Goal: Entertainment & Leisure: Consume media (video, audio)

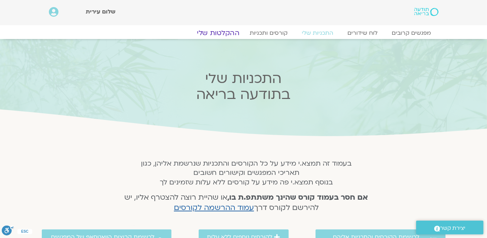
click at [224, 31] on link "ההקלטות שלי" at bounding box center [219, 33] width 60 height 9
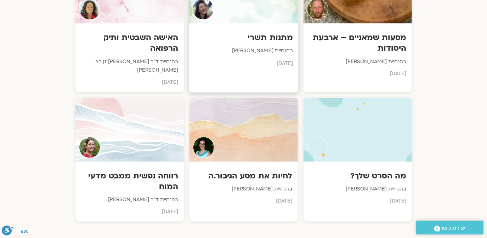
scroll to position [601, 0]
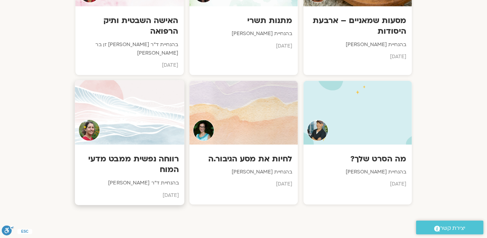
click at [139, 89] on div at bounding box center [130, 112] width 110 height 65
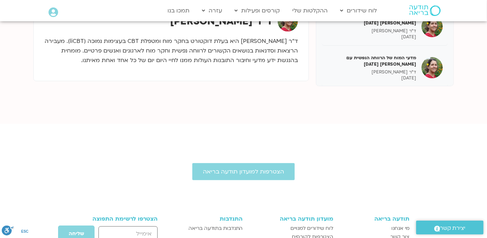
scroll to position [232, 0]
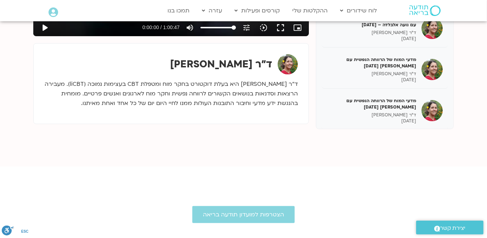
click at [45, 26] on button "play_arrow" at bounding box center [44, 27] width 17 height 17
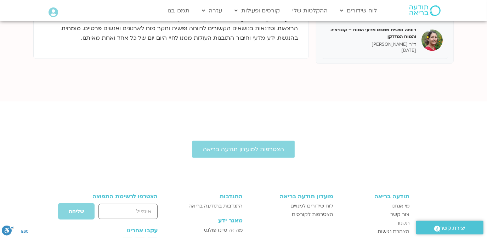
scroll to position [301, 0]
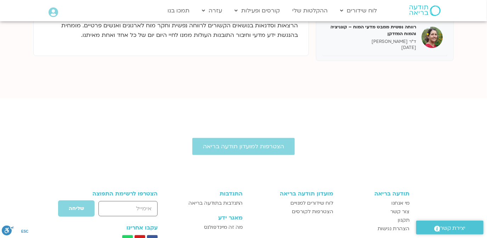
type input "3647.36"
